Goal: Task Accomplishment & Management: Complete application form

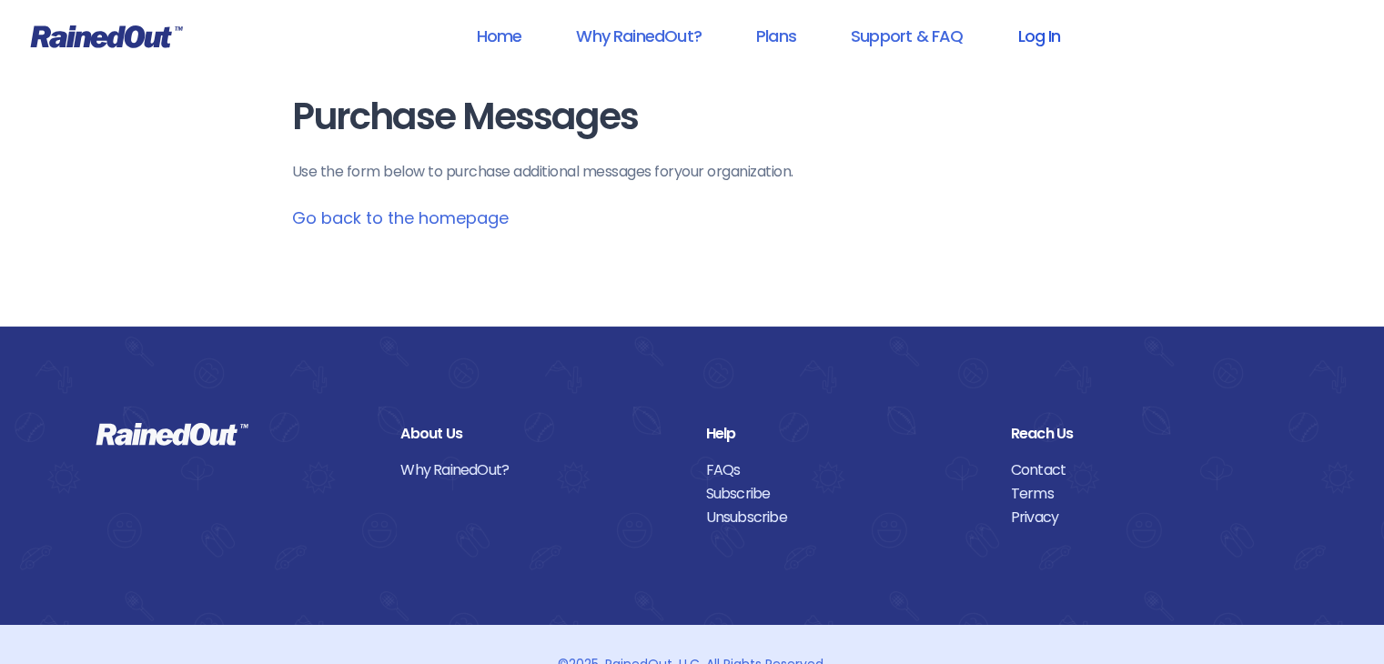
click at [1037, 35] on link "Log In" at bounding box center [1039, 35] width 90 height 41
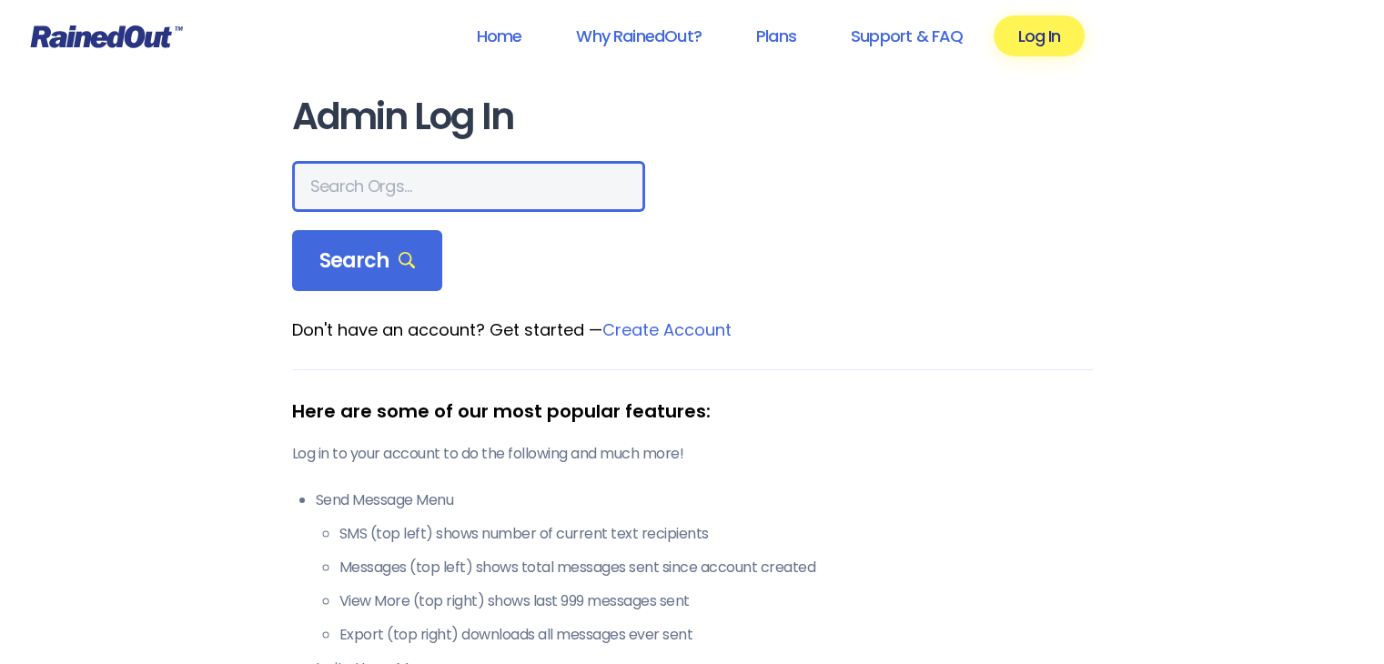
click at [433, 196] on input "text" at bounding box center [468, 186] width 353 height 51
type input "waverly archery"
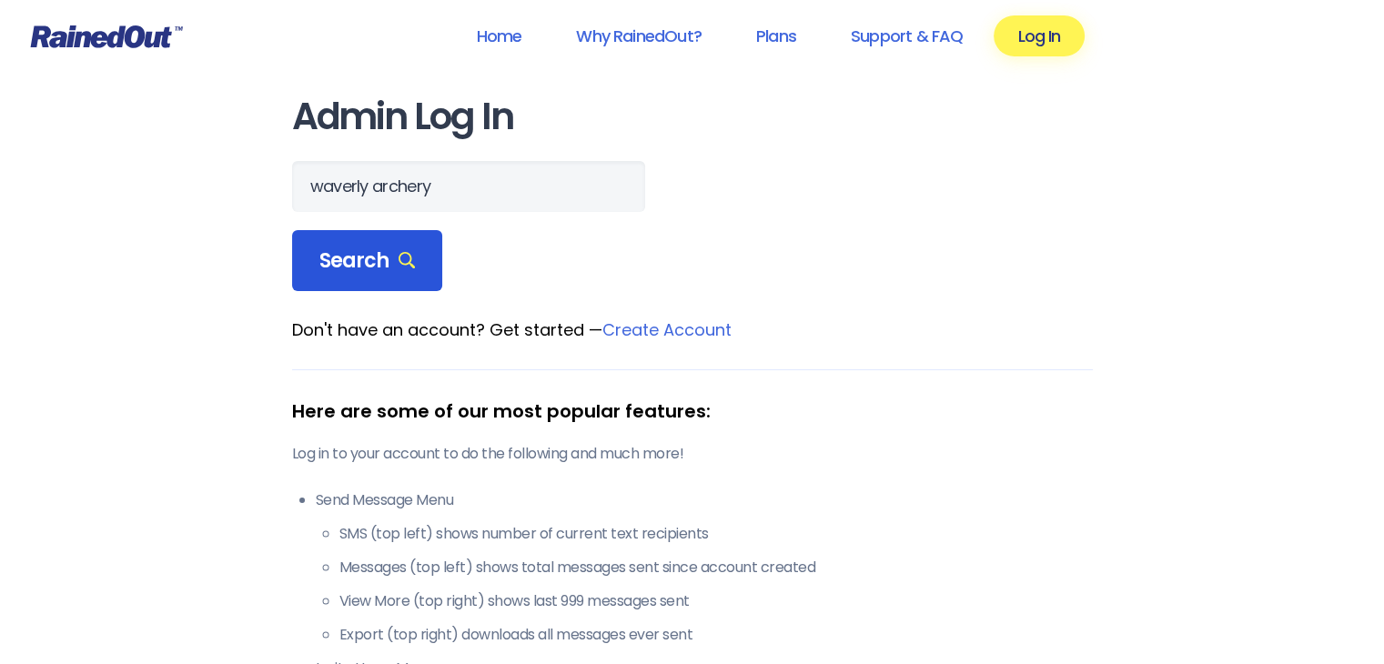
click at [353, 270] on span "Search" at bounding box center [367, 260] width 96 height 25
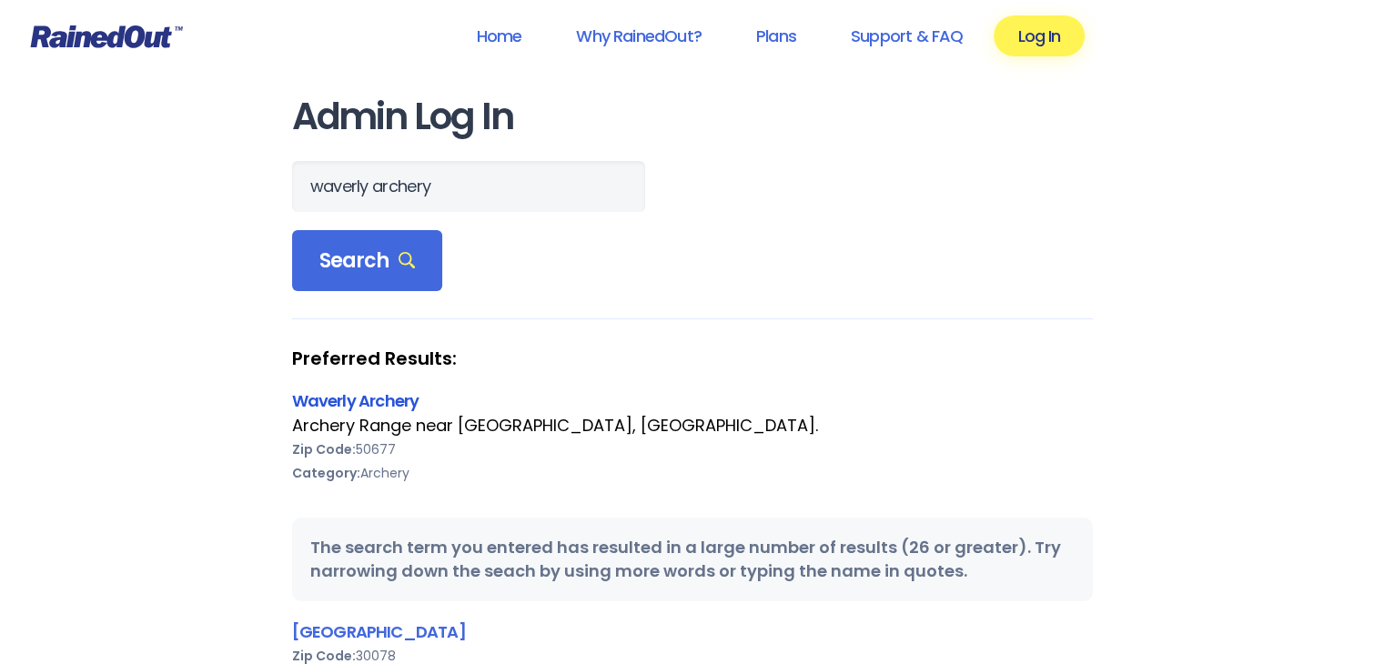
click at [389, 397] on link "Waverly Archery" at bounding box center [355, 400] width 127 height 23
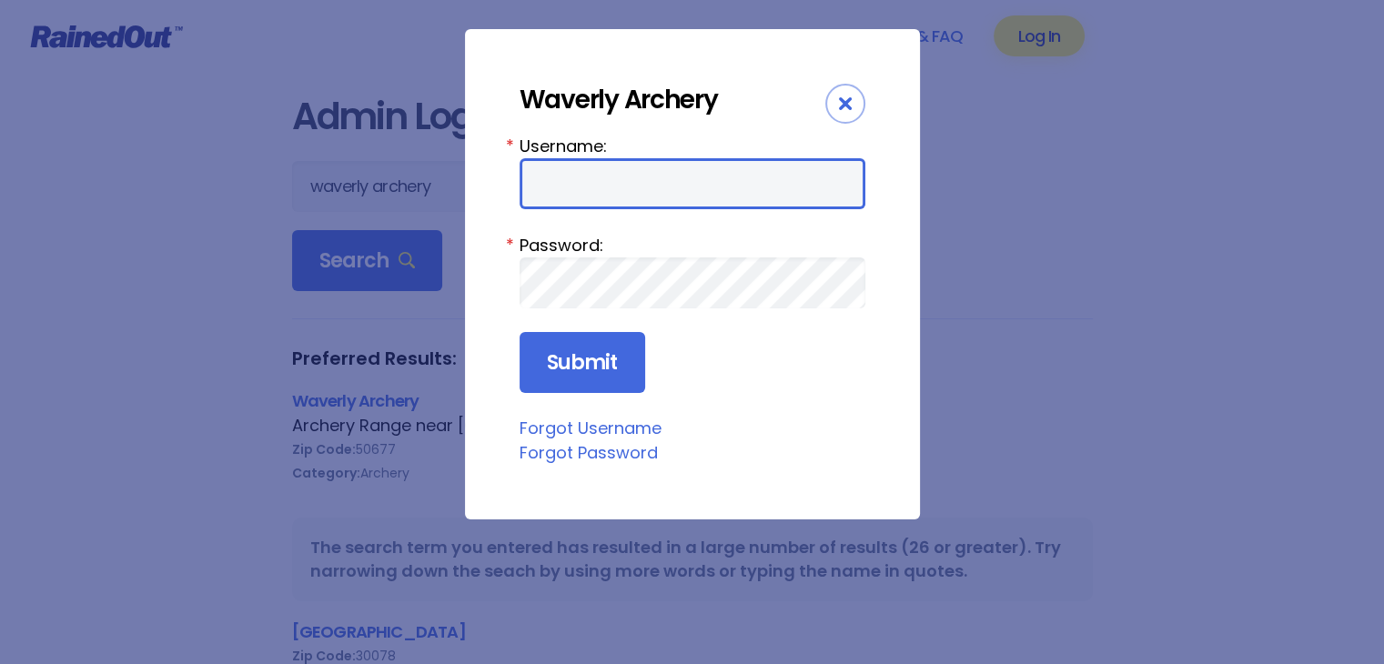
click at [627, 185] on input "Username:" at bounding box center [693, 183] width 346 height 51
type input "WAC"
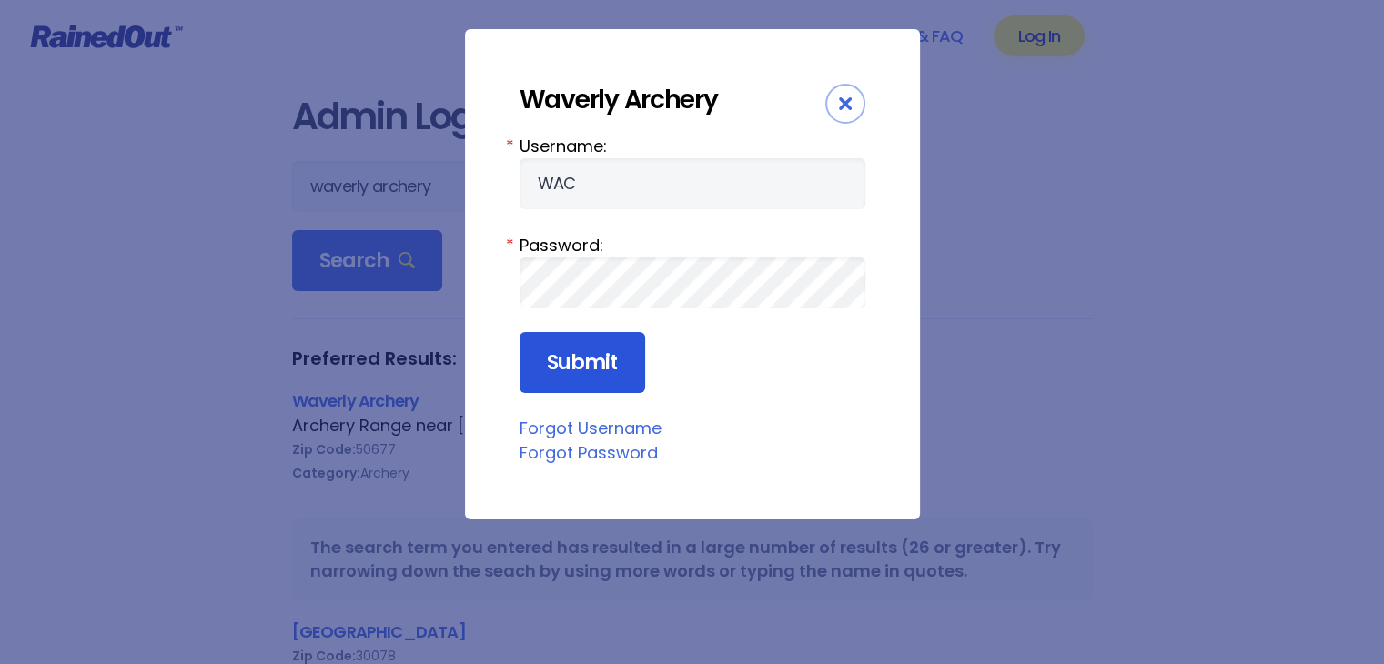
click at [547, 366] on input "Submit" at bounding box center [583, 363] width 126 height 62
